Goal: Check status: Check status

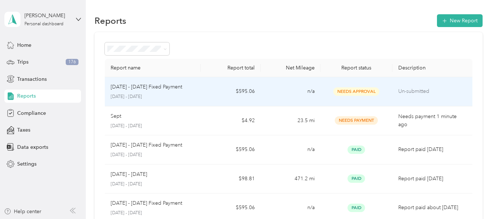
click at [191, 84] on div "[DATE] - [DATE] Fixed Payment" at bounding box center [153, 87] width 84 height 8
